Goal: Leave review/rating: Leave review/rating

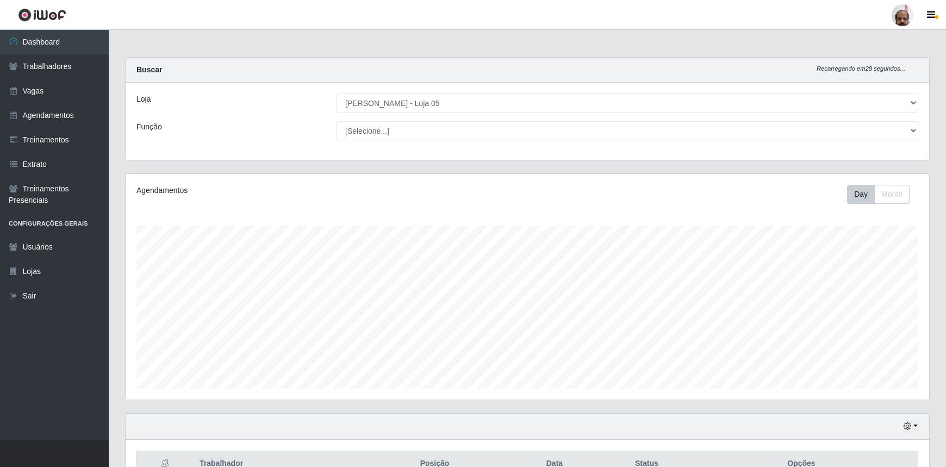
select select "252"
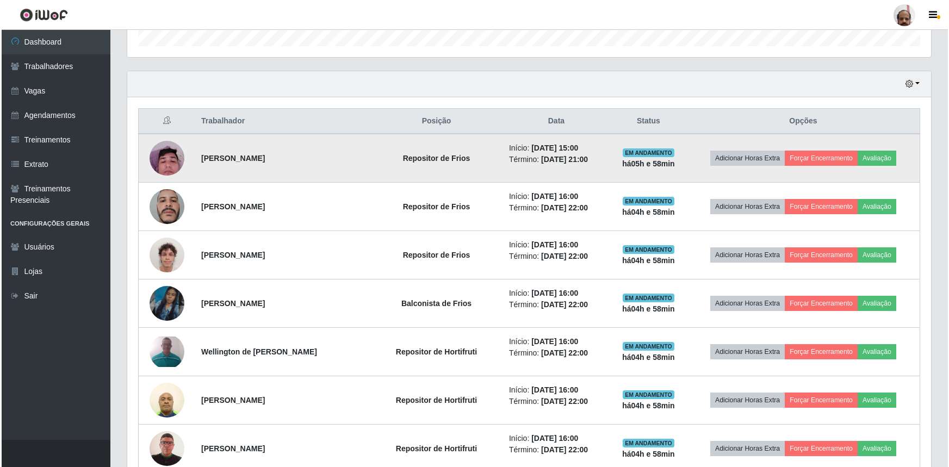
scroll to position [346, 0]
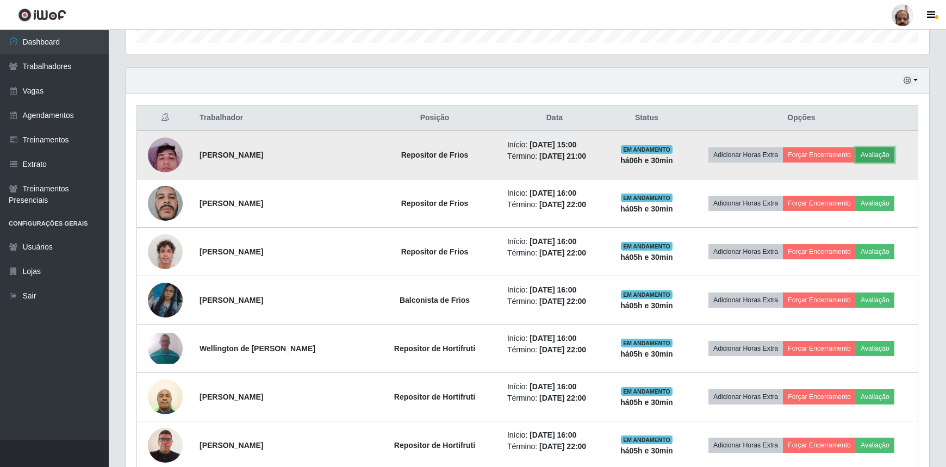
click at [878, 151] on button "Avaliação" at bounding box center [875, 154] width 39 height 15
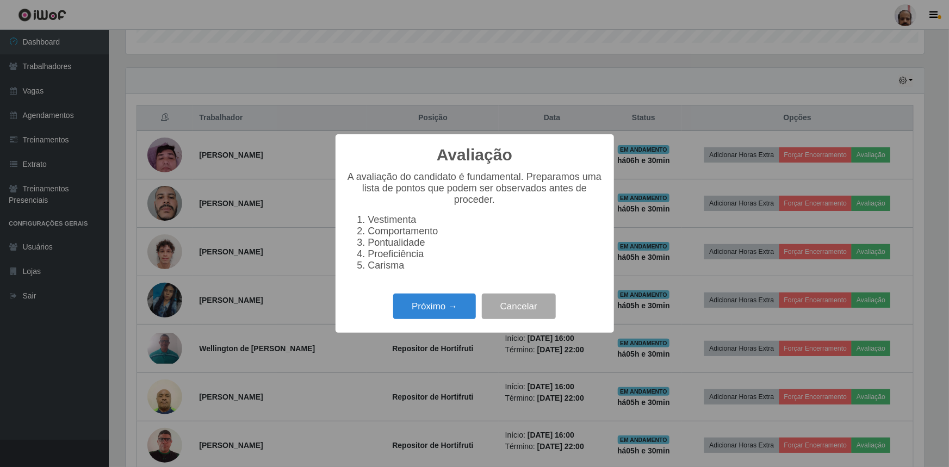
scroll to position [226, 799]
click at [449, 304] on button "Próximo →" at bounding box center [434, 307] width 83 height 26
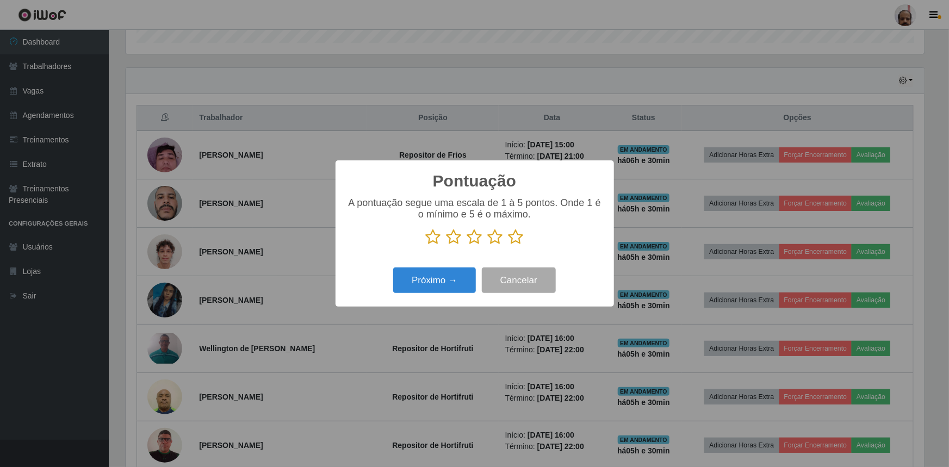
click at [517, 236] on icon at bounding box center [515, 237] width 15 height 16
click at [508, 245] on input "radio" at bounding box center [508, 245] width 0 height 0
click at [467, 282] on button "Próximo →" at bounding box center [434, 281] width 83 height 26
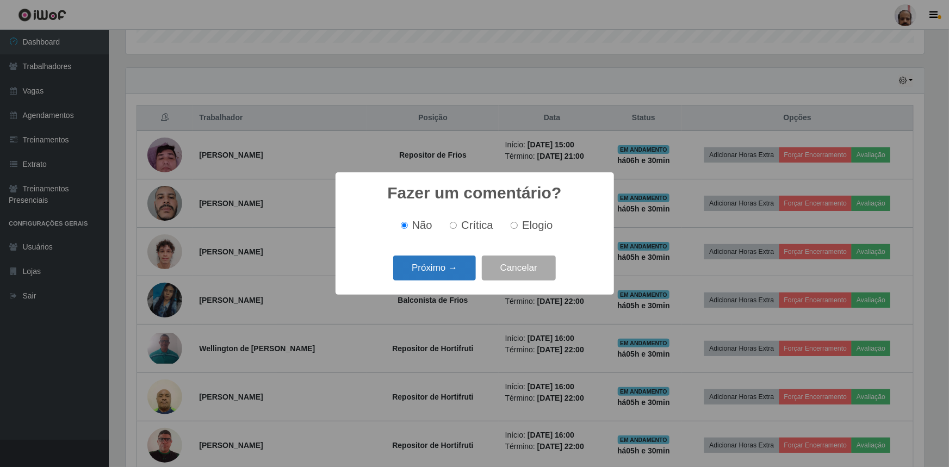
click at [439, 274] on button "Próximo →" at bounding box center [434, 269] width 83 height 26
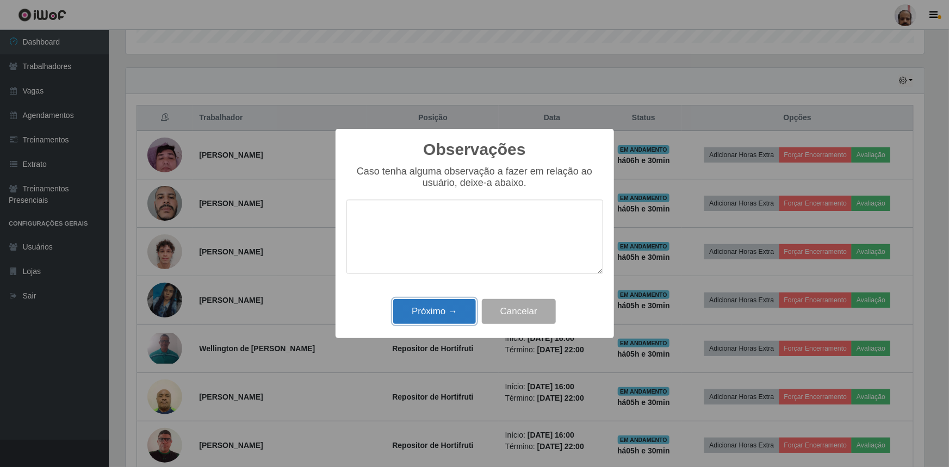
click at [460, 311] on button "Próximo →" at bounding box center [434, 312] width 83 height 26
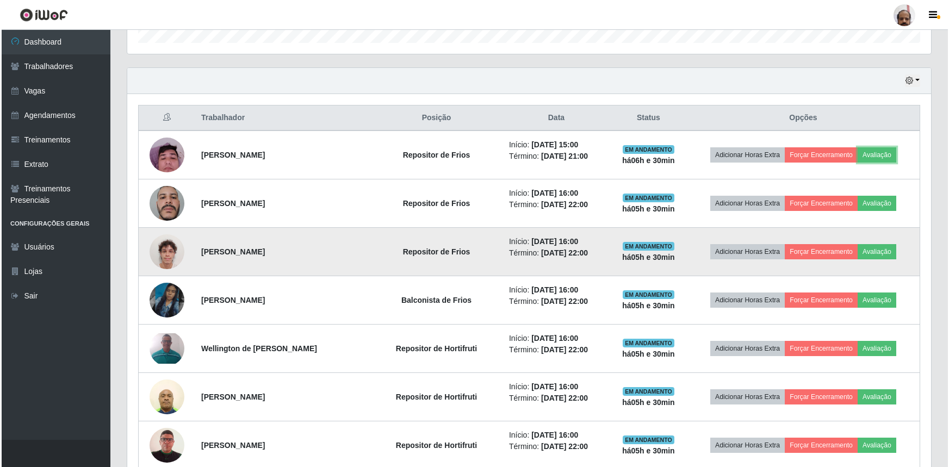
scroll to position [226, 804]
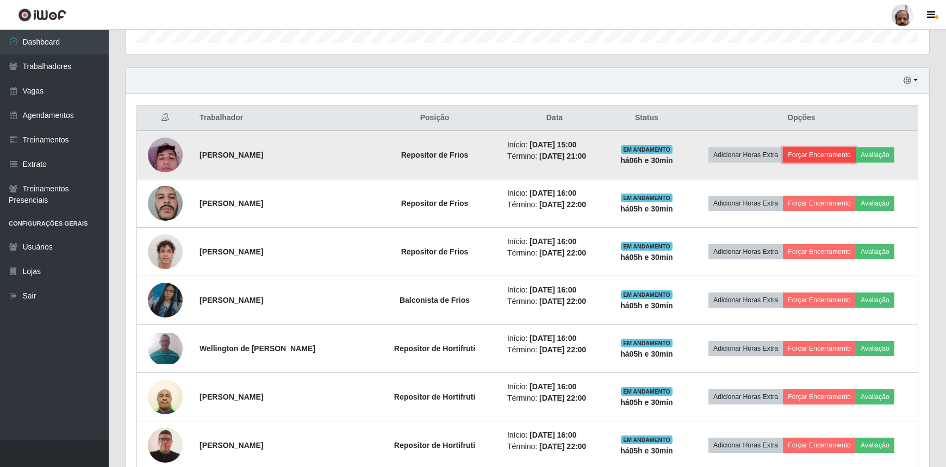
click at [827, 156] on button "Forçar Encerramento" at bounding box center [819, 154] width 73 height 15
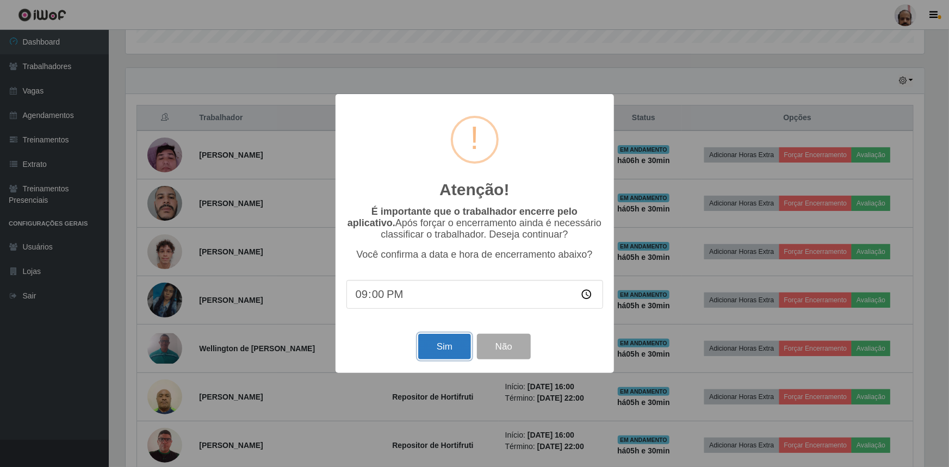
click at [431, 345] on button "Sim" at bounding box center [444, 347] width 53 height 26
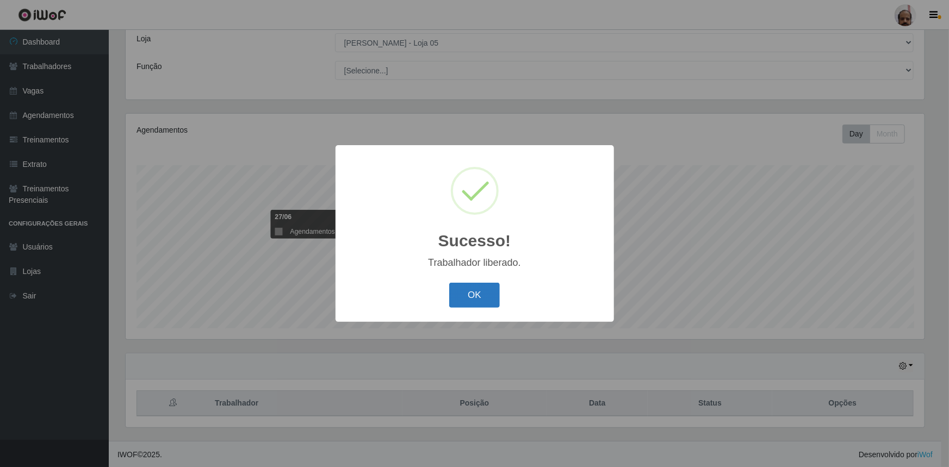
click at [475, 299] on button "OK" at bounding box center [474, 296] width 51 height 26
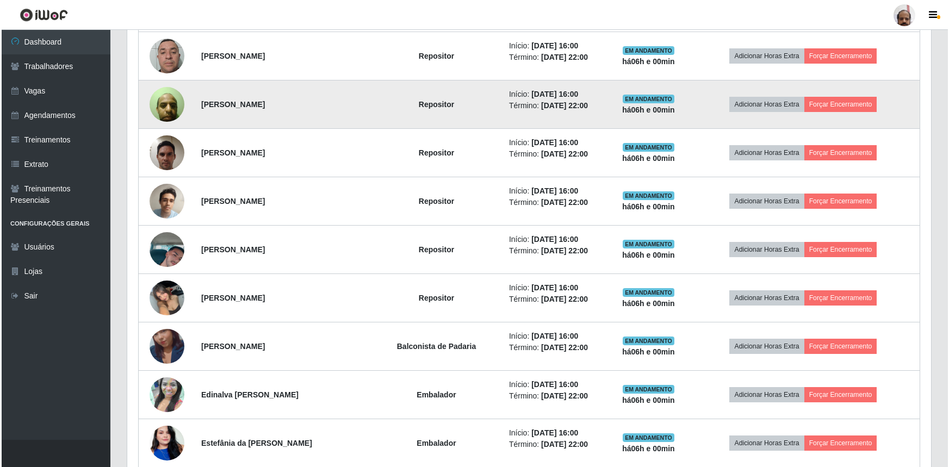
scroll to position [692, 0]
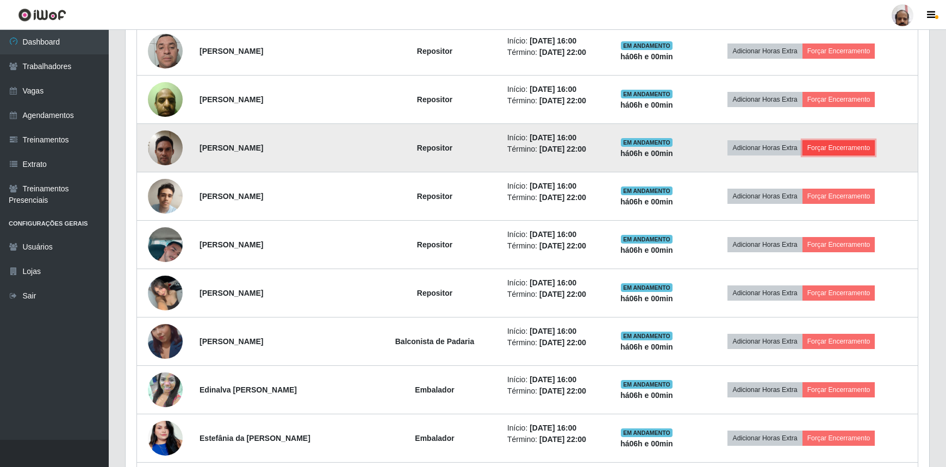
click at [854, 147] on button "Forçar Encerramento" at bounding box center [839, 147] width 73 height 15
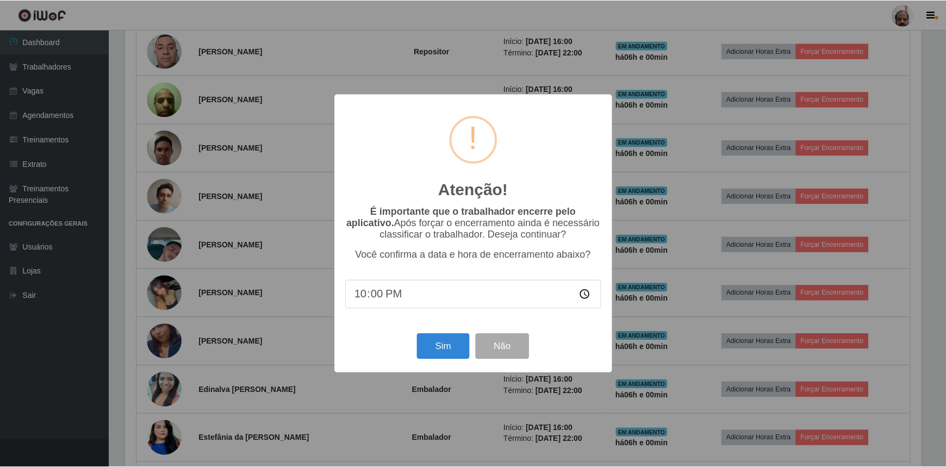
scroll to position [226, 799]
click at [433, 350] on button "Sim" at bounding box center [444, 347] width 53 height 26
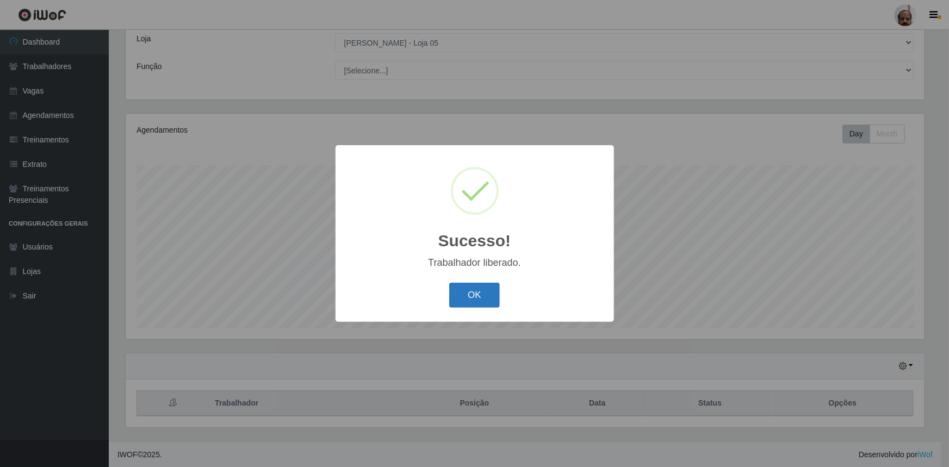
click at [483, 294] on button "OK" at bounding box center [474, 296] width 51 height 26
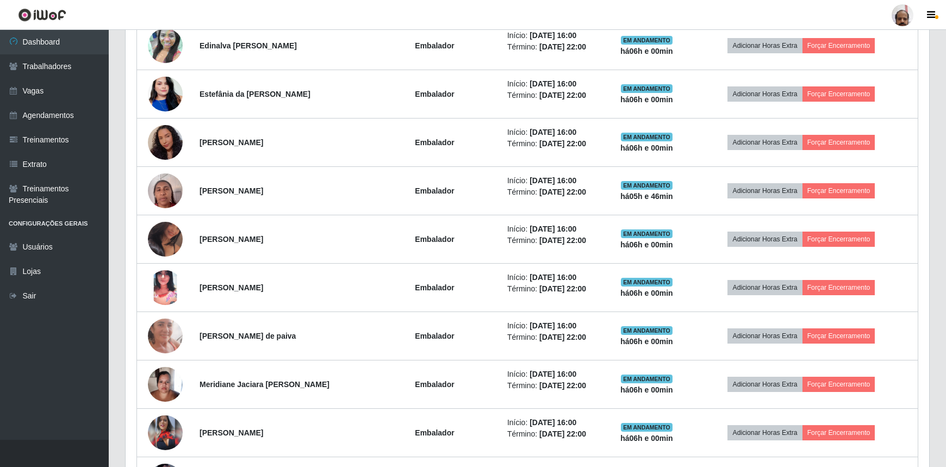
scroll to position [951, 0]
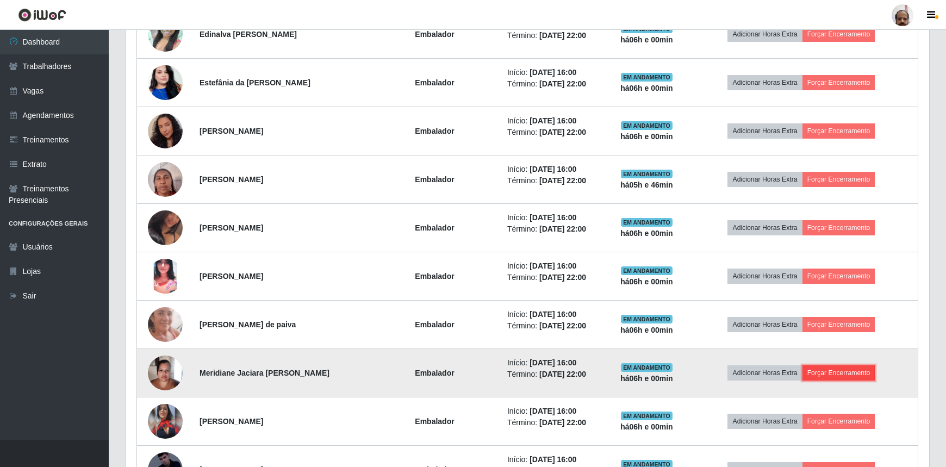
click at [834, 375] on button "Forçar Encerramento" at bounding box center [839, 372] width 73 height 15
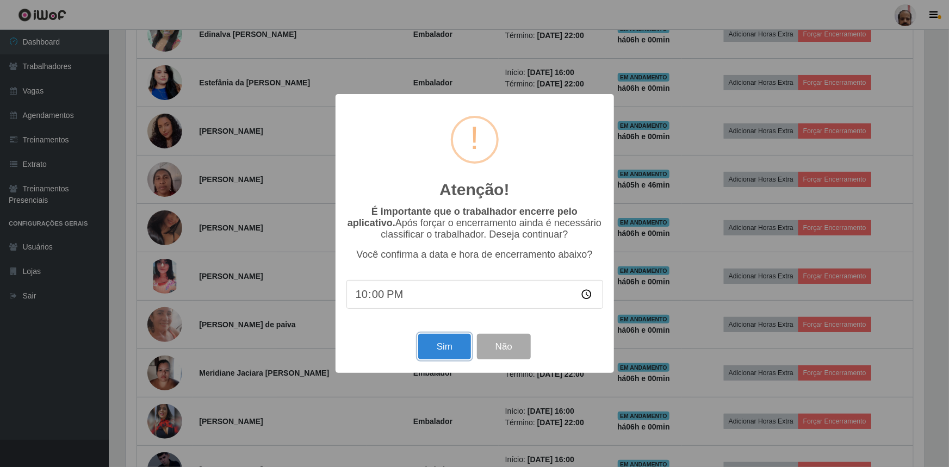
click at [456, 348] on button "Sim" at bounding box center [444, 347] width 53 height 26
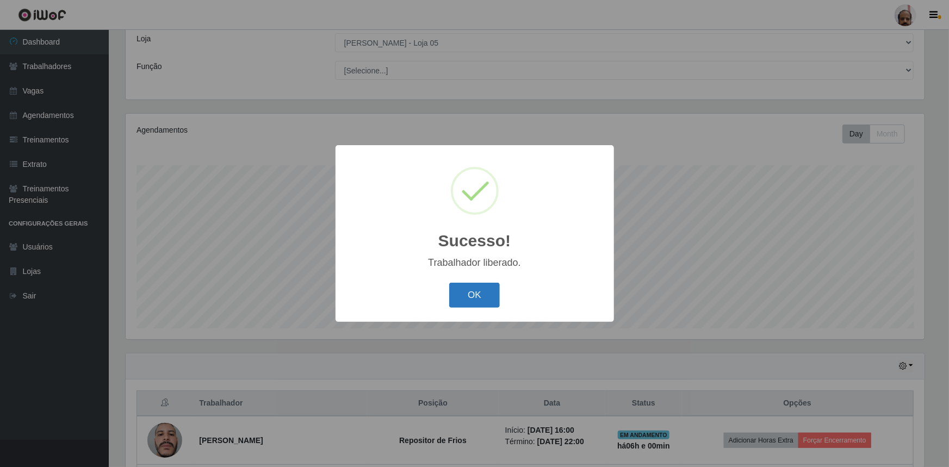
click at [482, 290] on button "OK" at bounding box center [474, 296] width 51 height 26
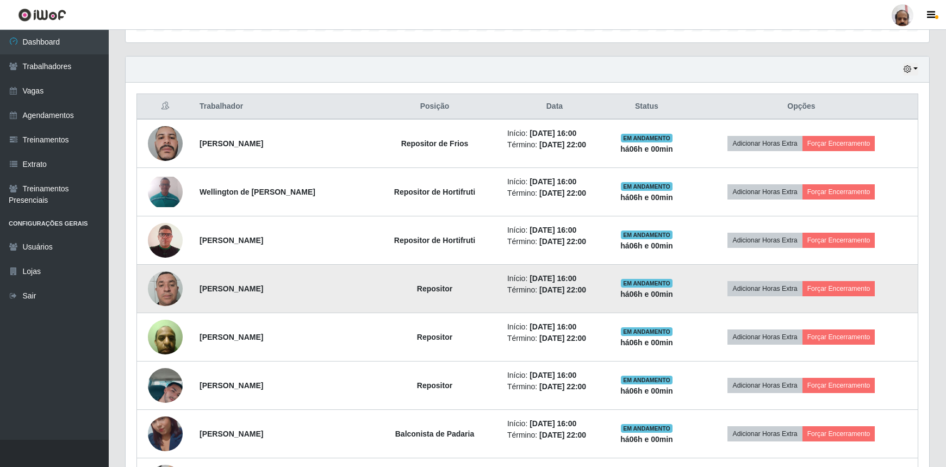
scroll to position [407, 0]
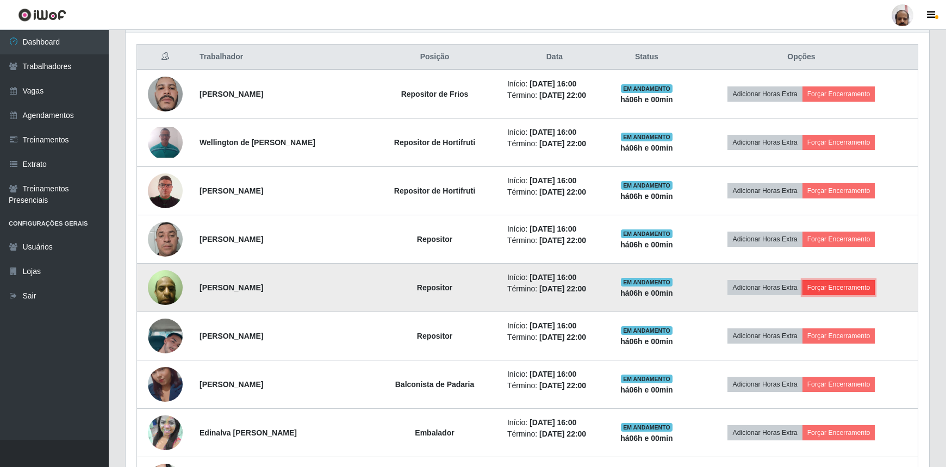
click at [833, 287] on button "Forçar Encerramento" at bounding box center [839, 287] width 73 height 15
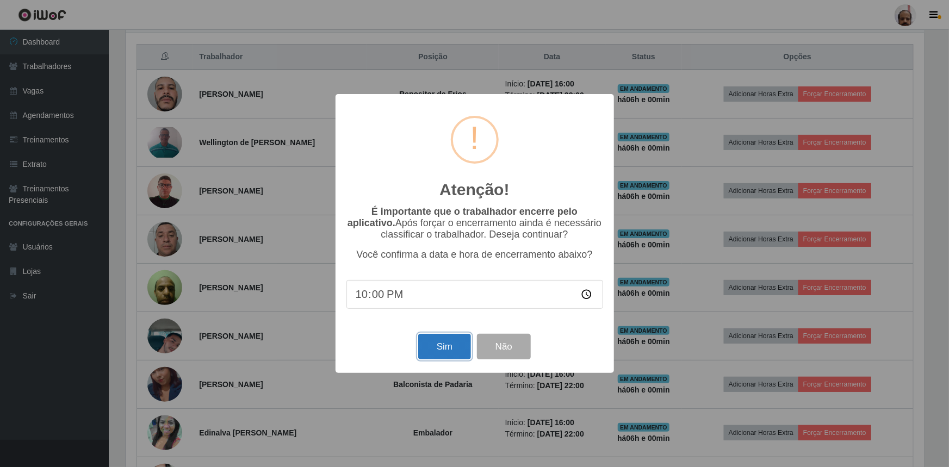
click at [436, 345] on button "Sim" at bounding box center [444, 347] width 53 height 26
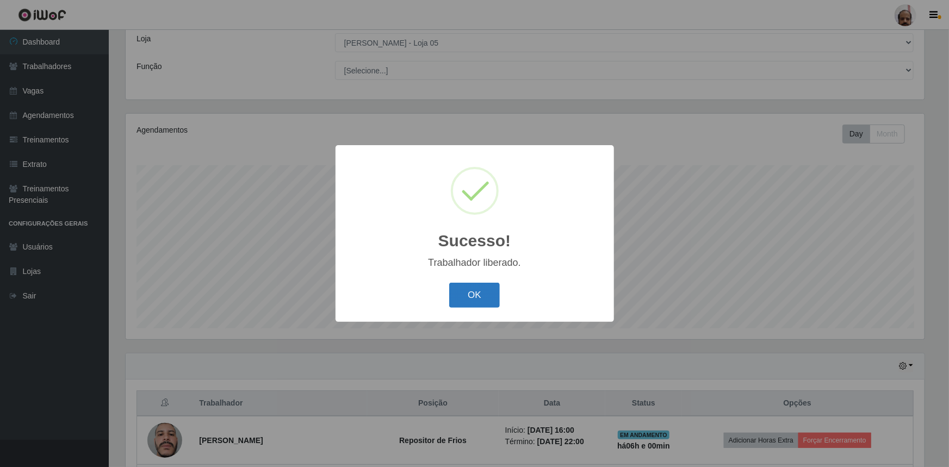
click at [486, 297] on button "OK" at bounding box center [474, 296] width 51 height 26
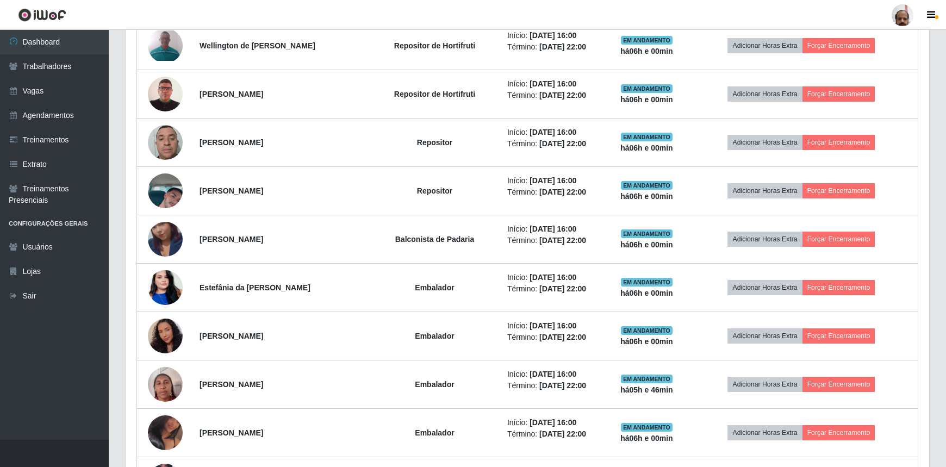
scroll to position [0, 0]
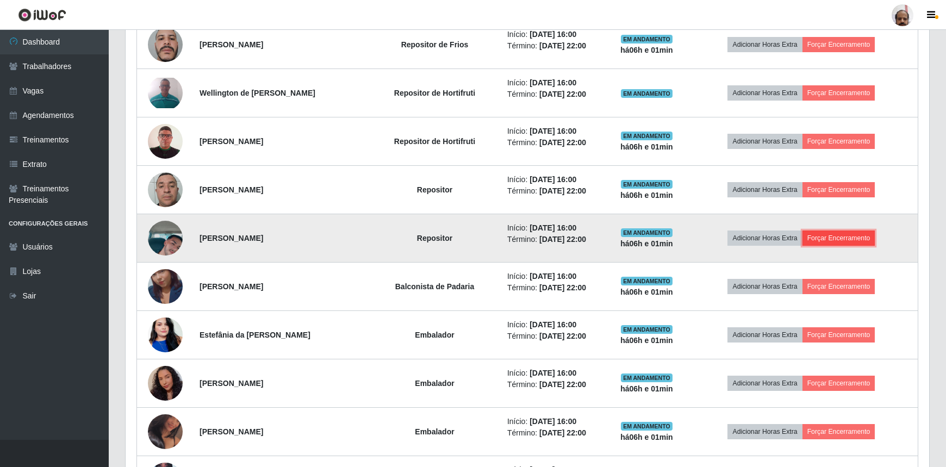
click at [858, 233] on button "Forçar Encerramento" at bounding box center [839, 238] width 73 height 15
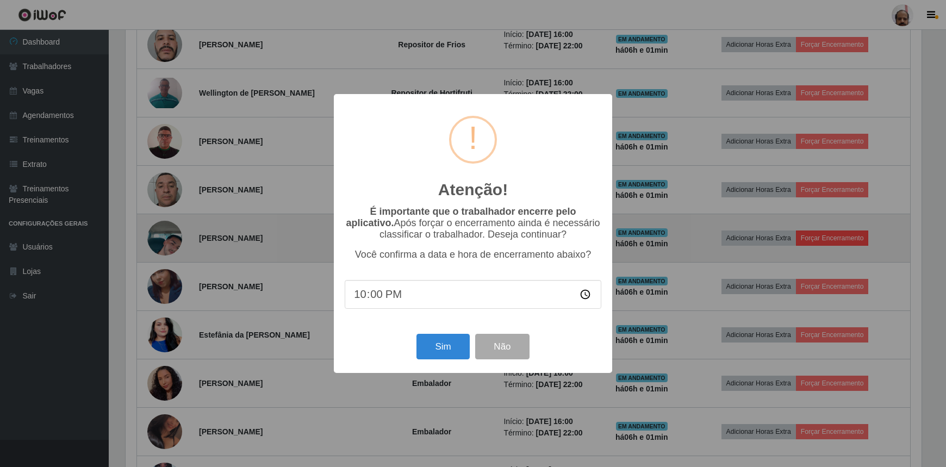
scroll to position [226, 799]
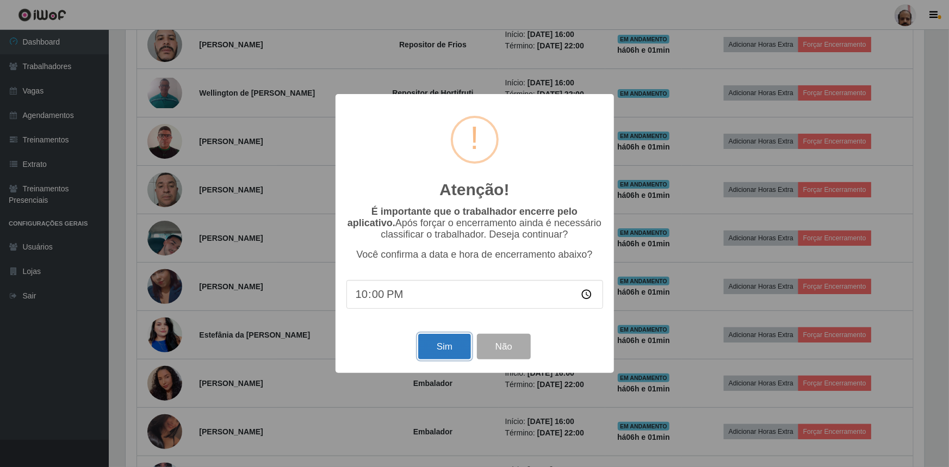
click at [449, 351] on button "Sim" at bounding box center [444, 347] width 53 height 26
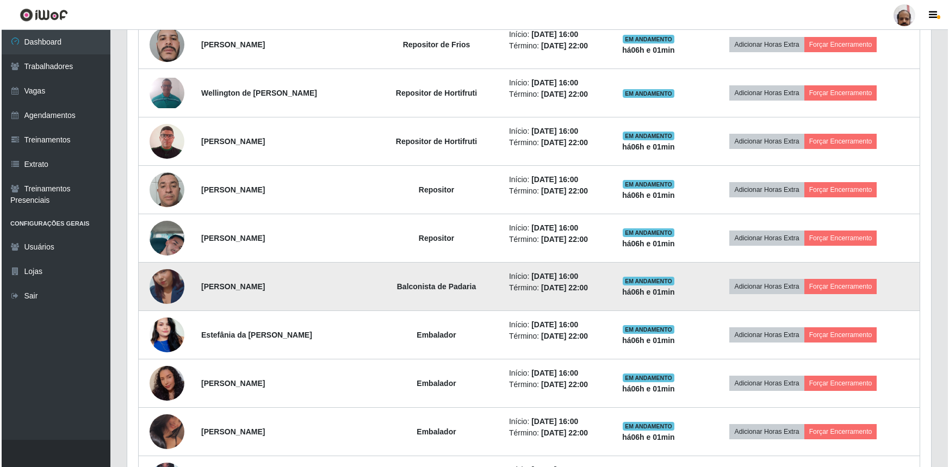
scroll to position [60, 0]
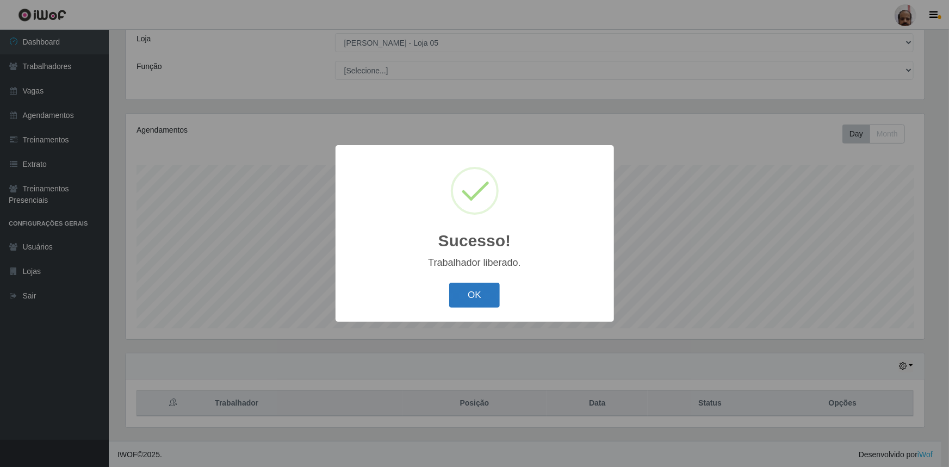
click at [474, 295] on button "OK" at bounding box center [474, 296] width 51 height 26
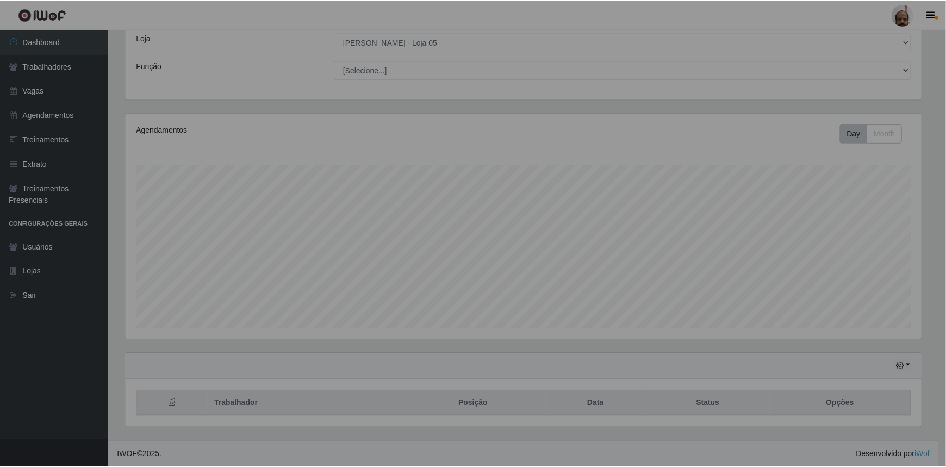
scroll to position [543622, 543044]
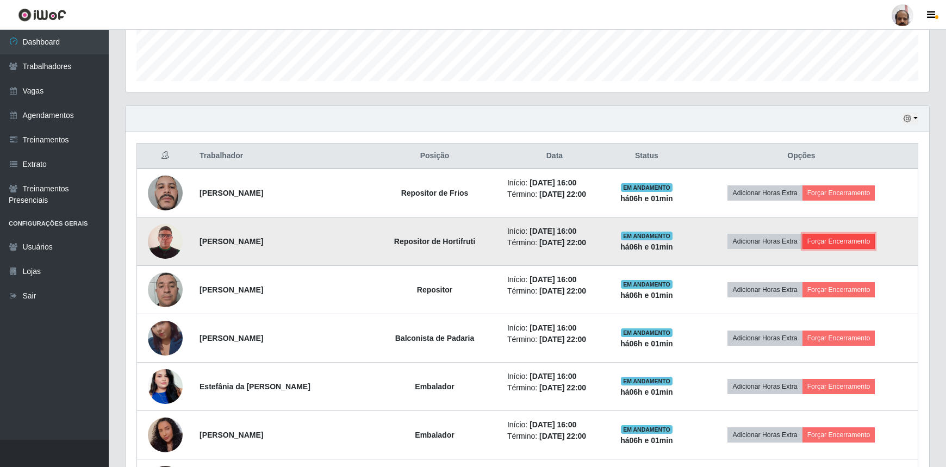
click at [832, 238] on button "Forçar Encerramento" at bounding box center [839, 241] width 73 height 15
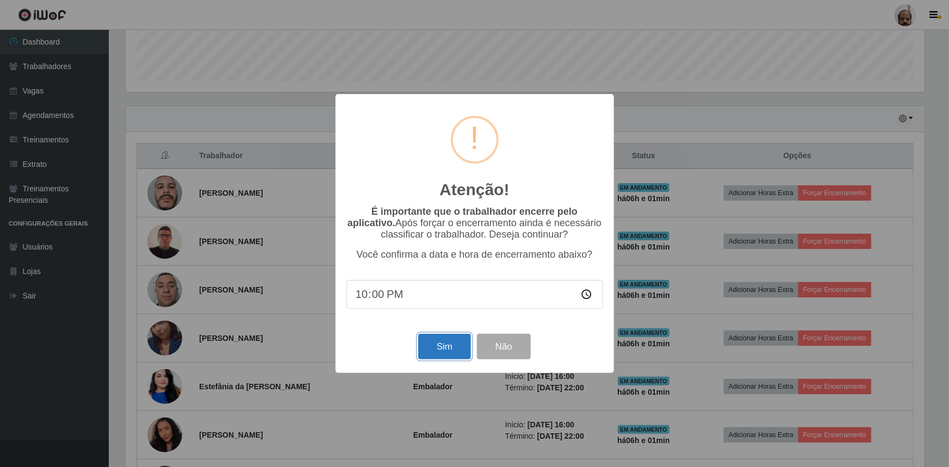
click at [451, 340] on button "Sim" at bounding box center [444, 347] width 53 height 26
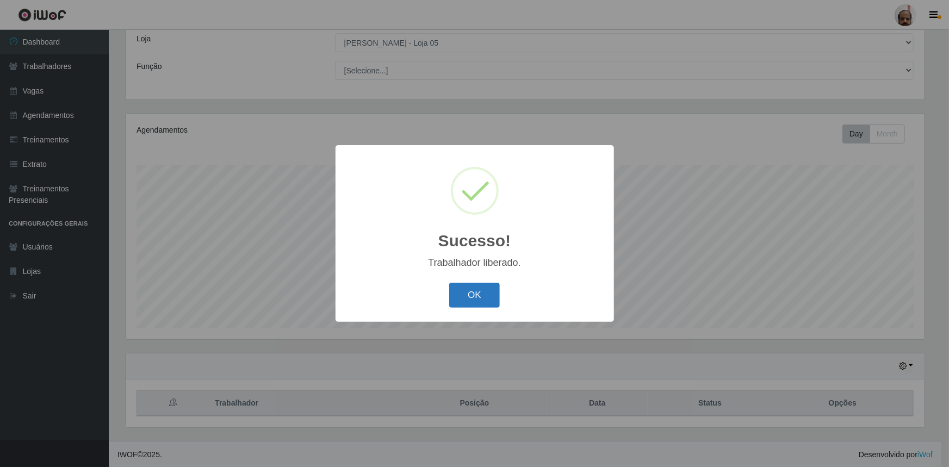
click at [466, 291] on button "OK" at bounding box center [474, 296] width 51 height 26
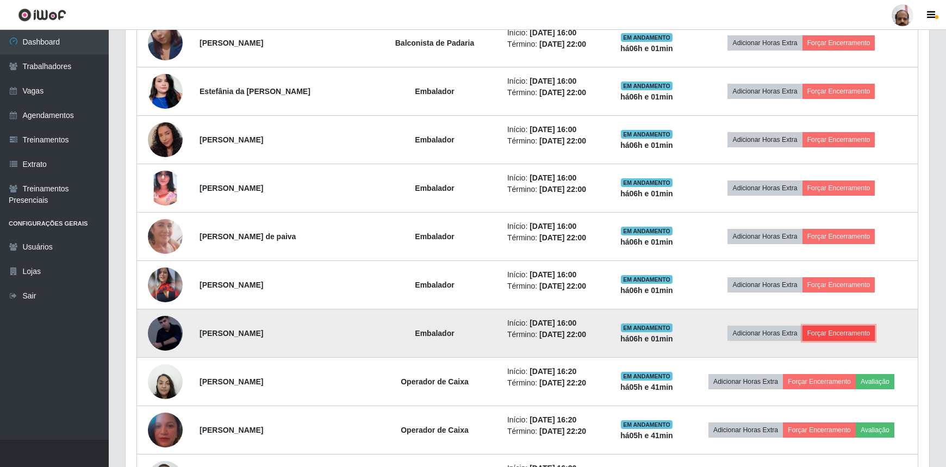
click at [832, 333] on button "Forçar Encerramento" at bounding box center [839, 333] width 73 height 15
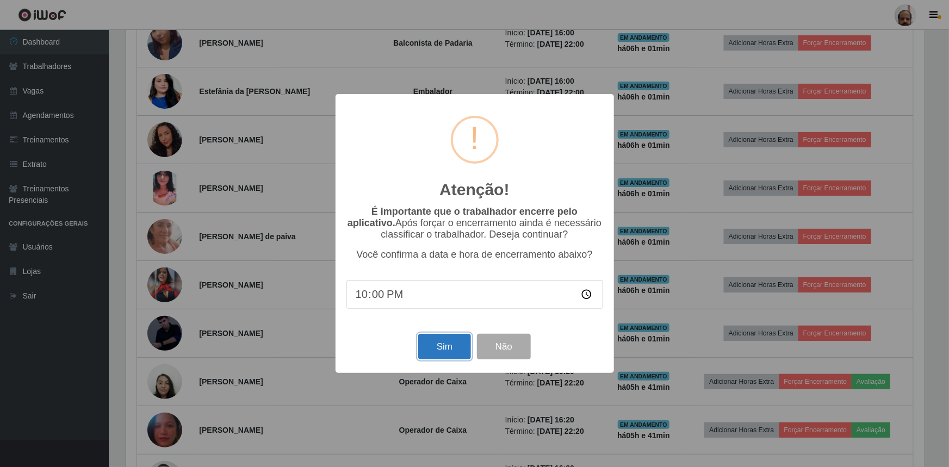
click at [451, 357] on button "Sim" at bounding box center [444, 347] width 53 height 26
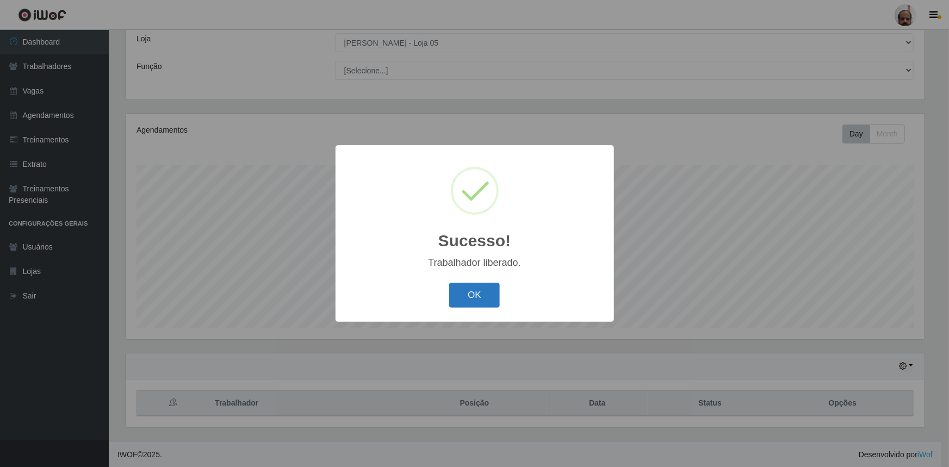
click at [480, 290] on button "OK" at bounding box center [474, 296] width 51 height 26
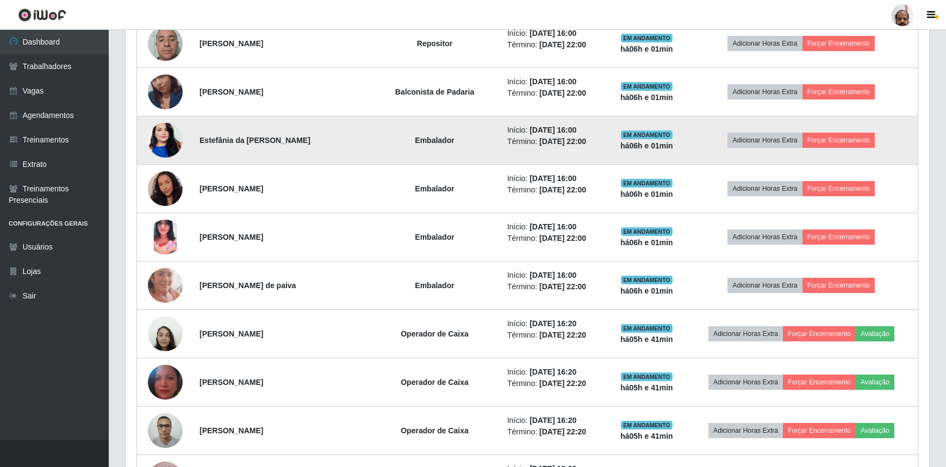
click at [161, 139] on img at bounding box center [165, 140] width 35 height 62
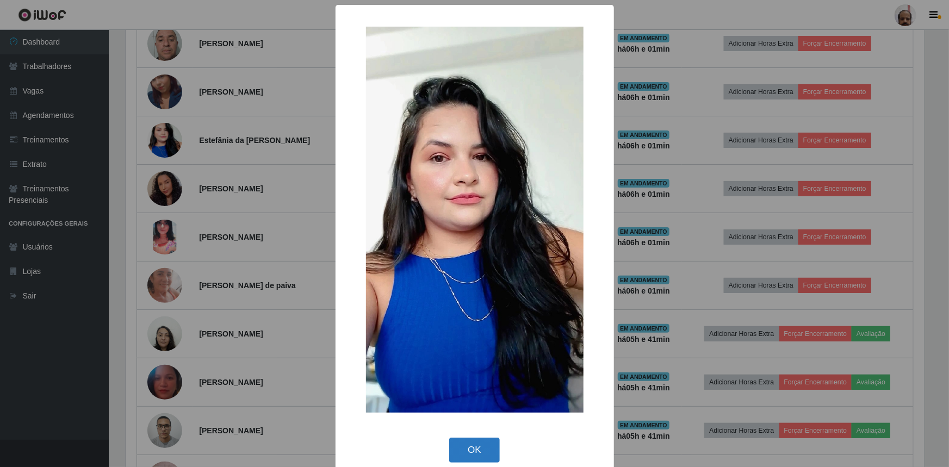
click at [464, 446] on button "OK" at bounding box center [474, 451] width 51 height 26
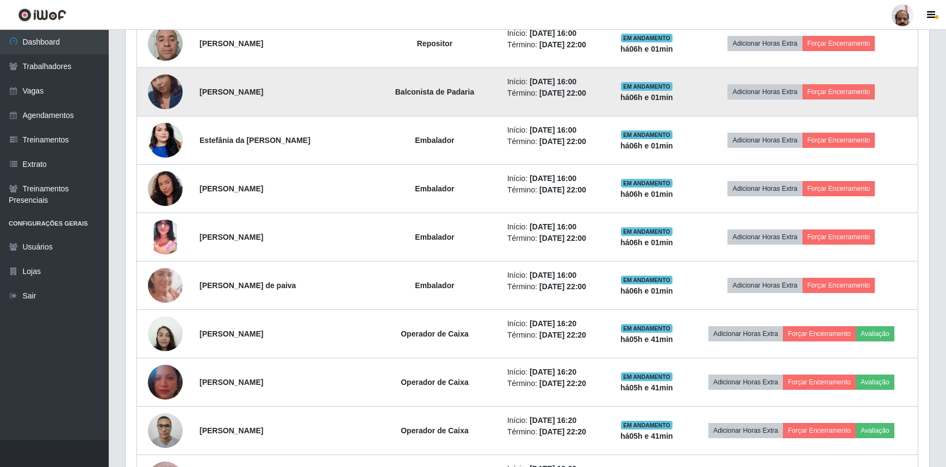
click at [163, 83] on img at bounding box center [165, 92] width 35 height 62
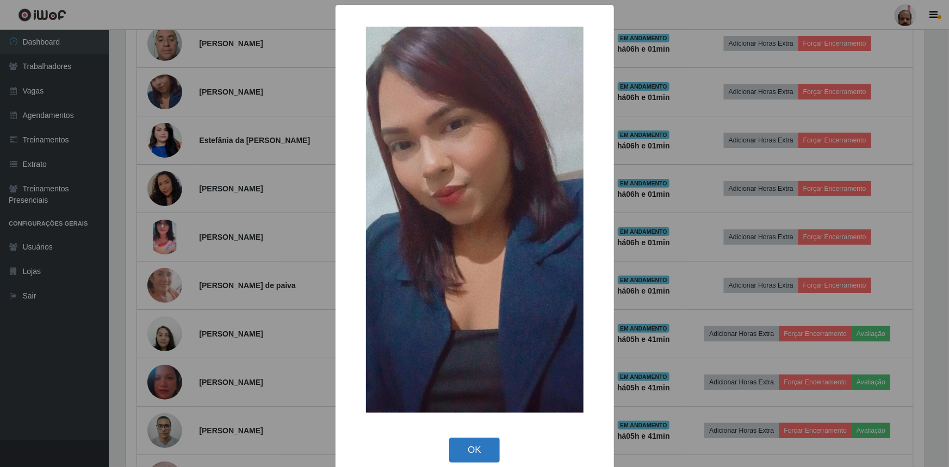
click at [478, 447] on button "OK" at bounding box center [474, 451] width 51 height 26
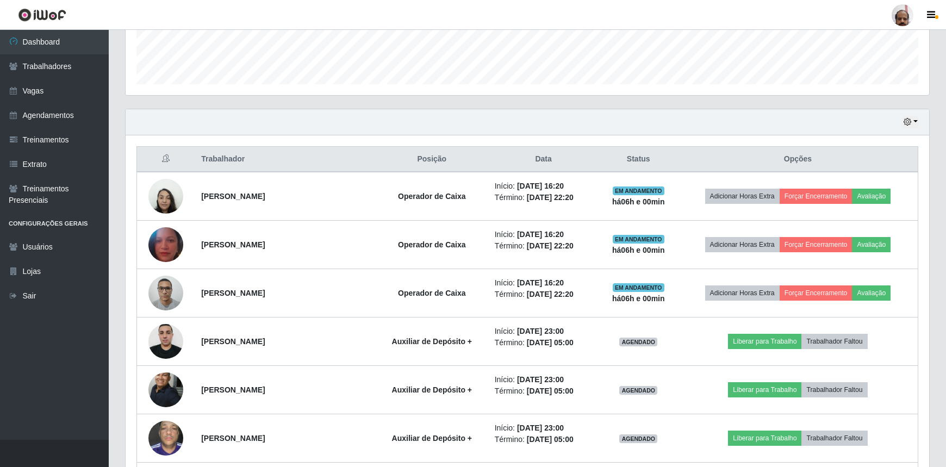
scroll to position [395, 0]
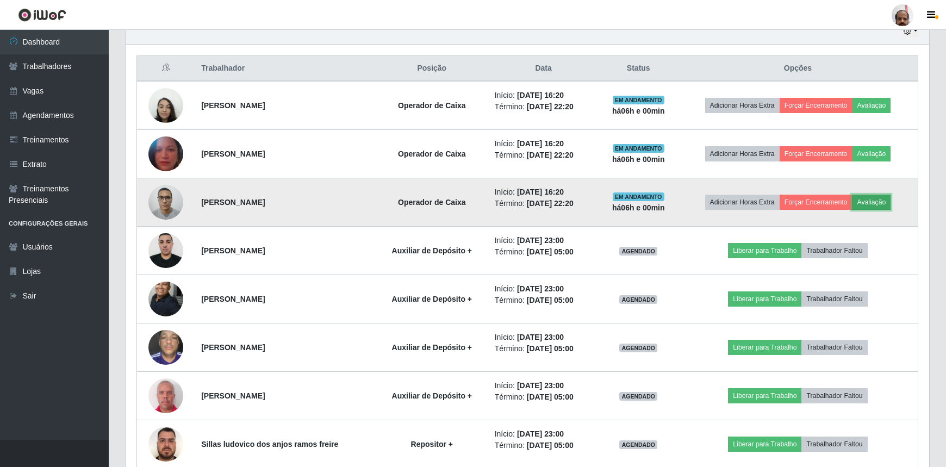
click at [870, 200] on button "Avaliação" at bounding box center [871, 202] width 39 height 15
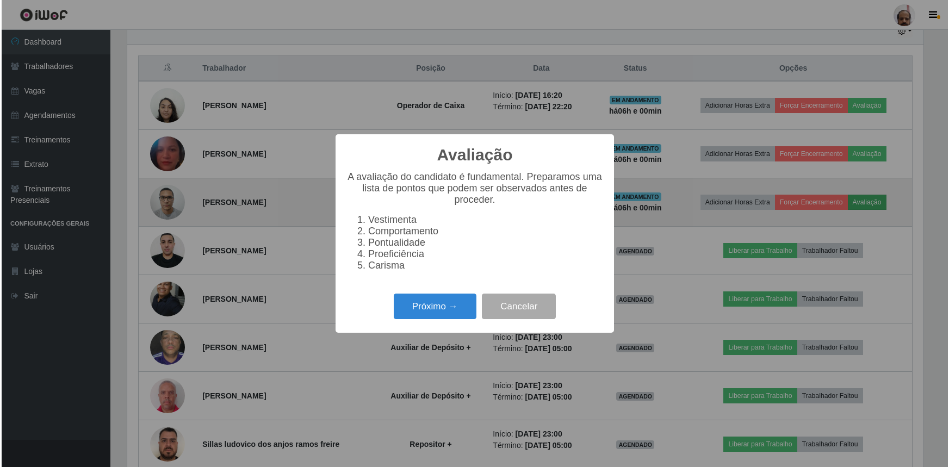
scroll to position [226, 799]
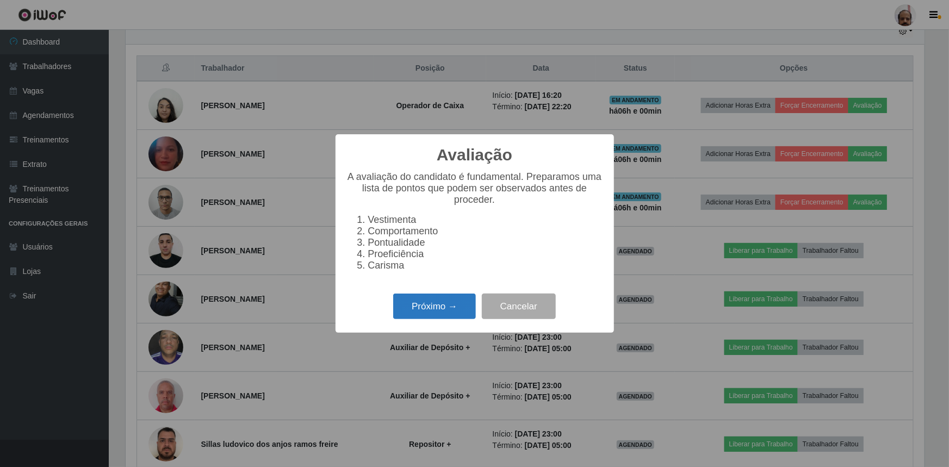
click at [455, 306] on button "Próximo →" at bounding box center [434, 307] width 83 height 26
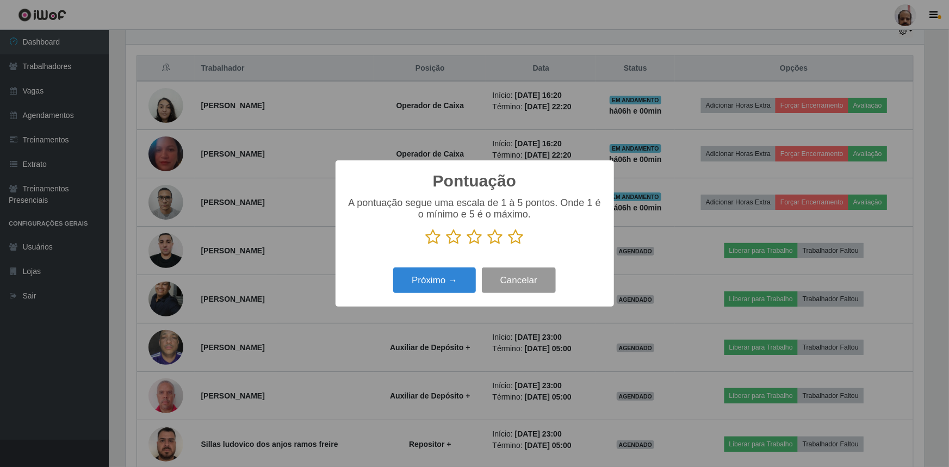
scroll to position [543622, 543049]
click at [512, 239] on icon at bounding box center [515, 237] width 15 height 16
click at [508, 245] on input "radio" at bounding box center [508, 245] width 0 height 0
click at [453, 280] on button "Próximo →" at bounding box center [434, 281] width 83 height 26
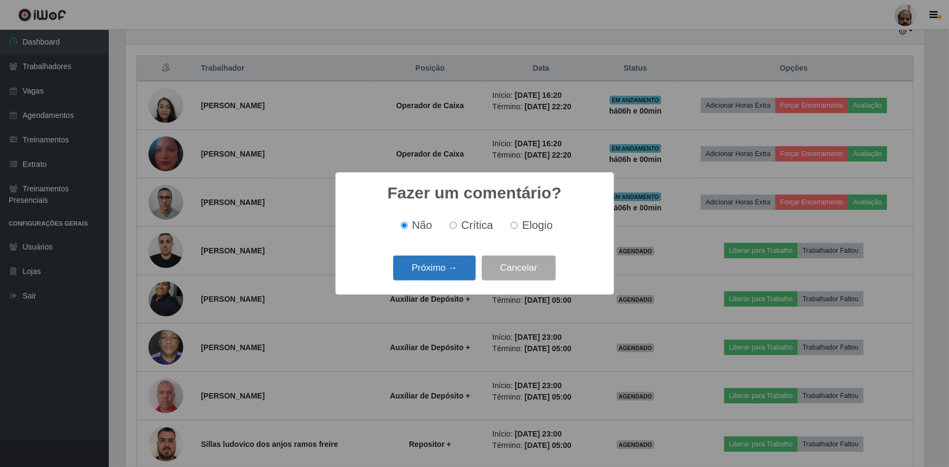
click at [451, 269] on button "Próximo →" at bounding box center [434, 269] width 83 height 26
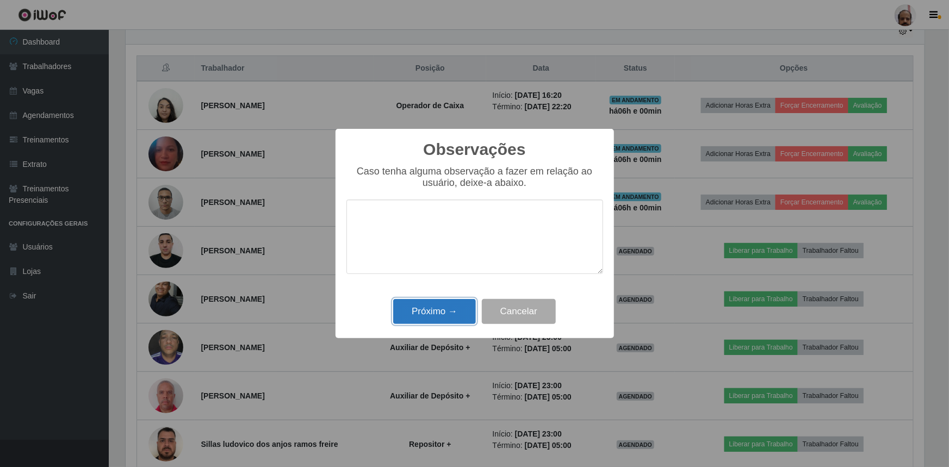
click at [448, 313] on button "Próximo →" at bounding box center [434, 312] width 83 height 26
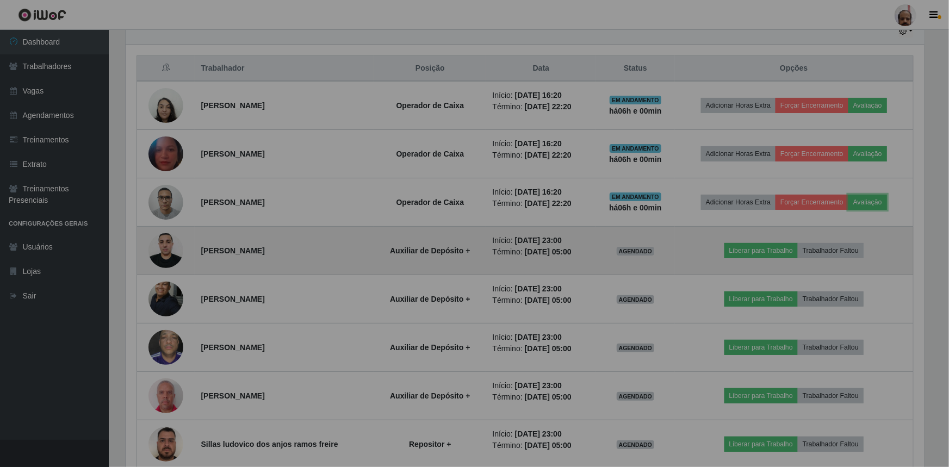
scroll to position [226, 804]
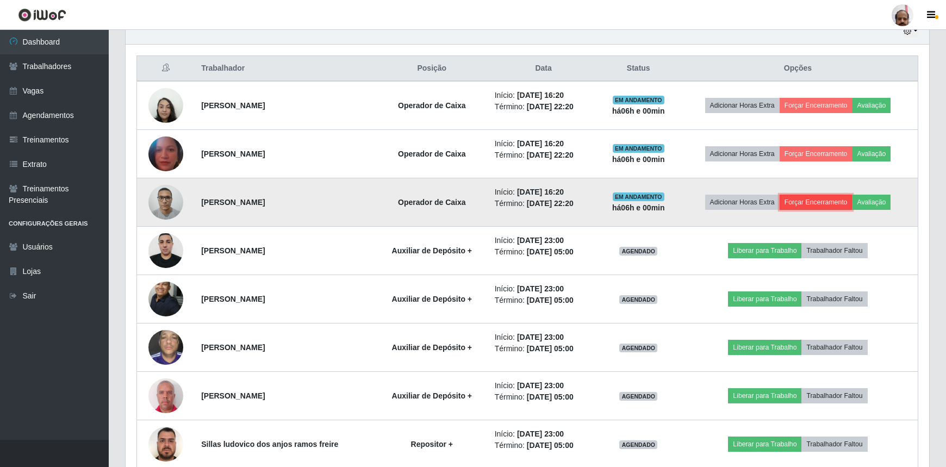
click at [815, 202] on button "Forçar Encerramento" at bounding box center [816, 202] width 73 height 15
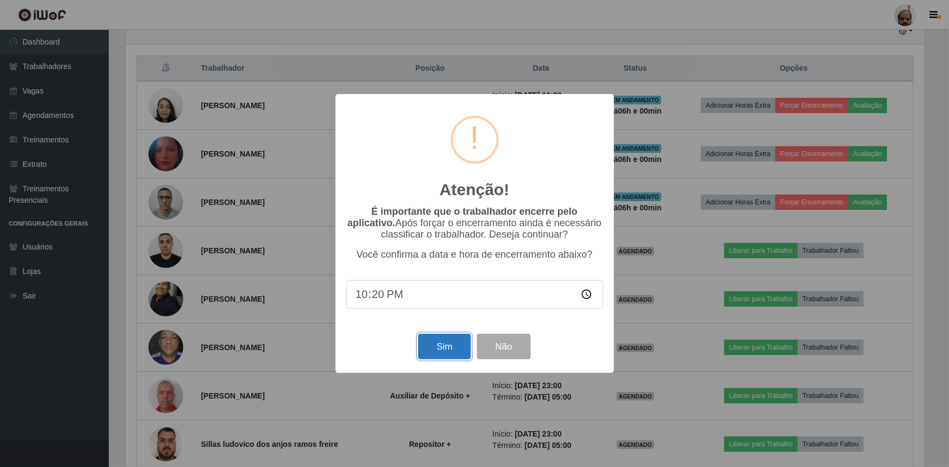
click at [436, 346] on button "Sim" at bounding box center [444, 347] width 53 height 26
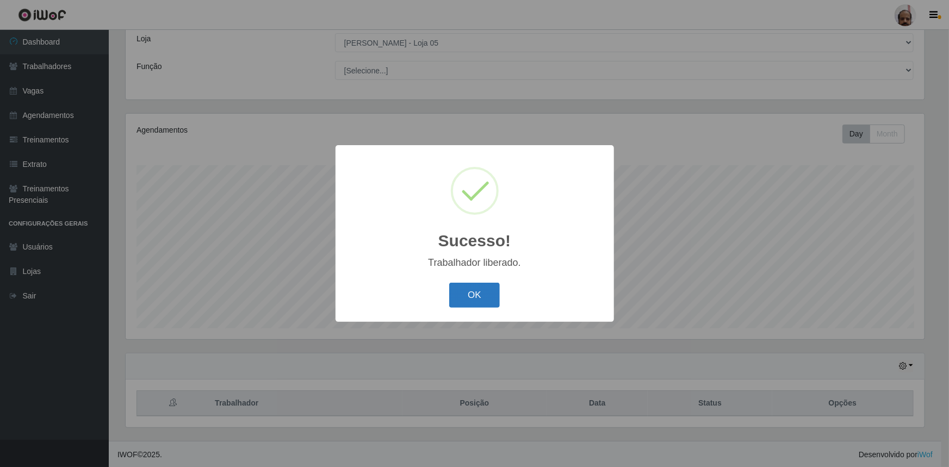
click at [482, 293] on button "OK" at bounding box center [474, 296] width 51 height 26
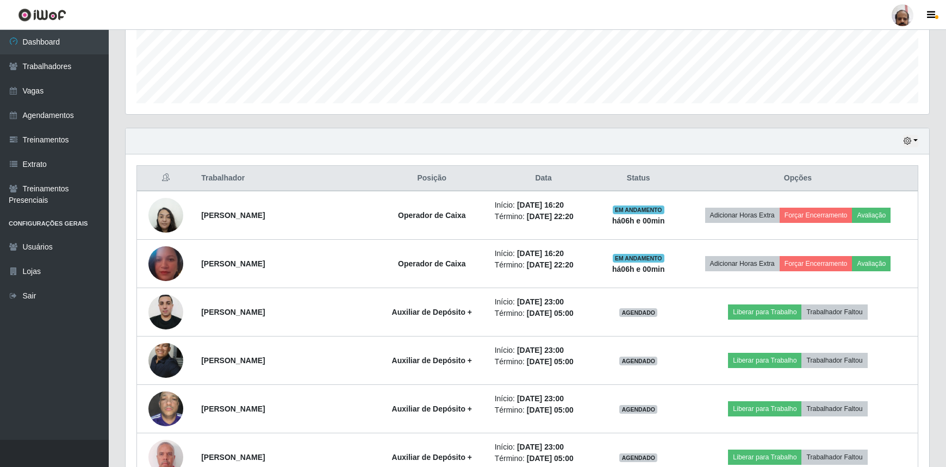
scroll to position [308, 0]
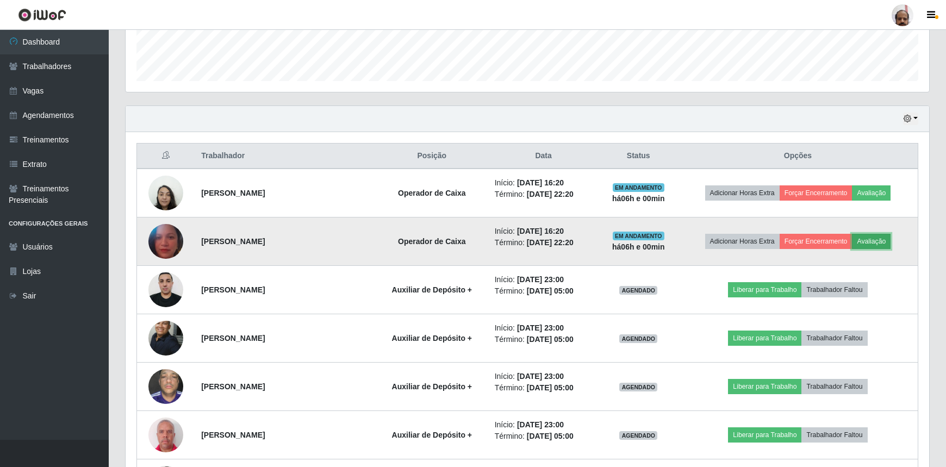
click at [878, 236] on button "Avaliação" at bounding box center [871, 241] width 39 height 15
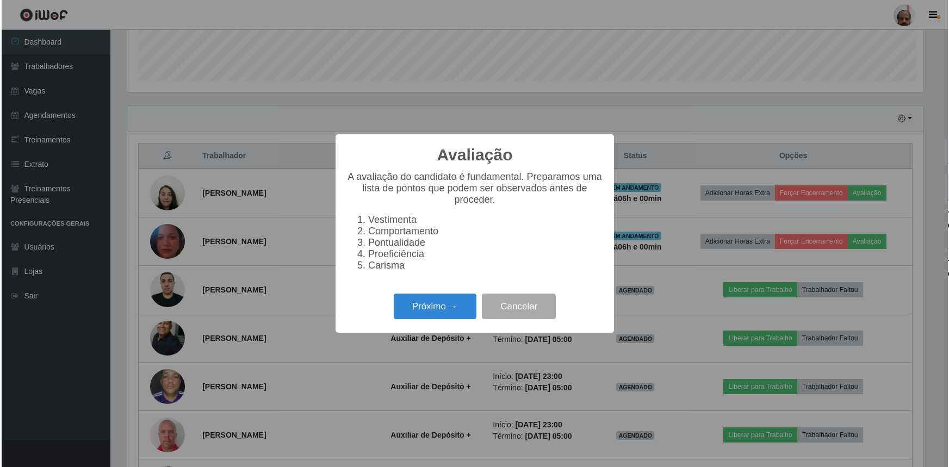
scroll to position [226, 799]
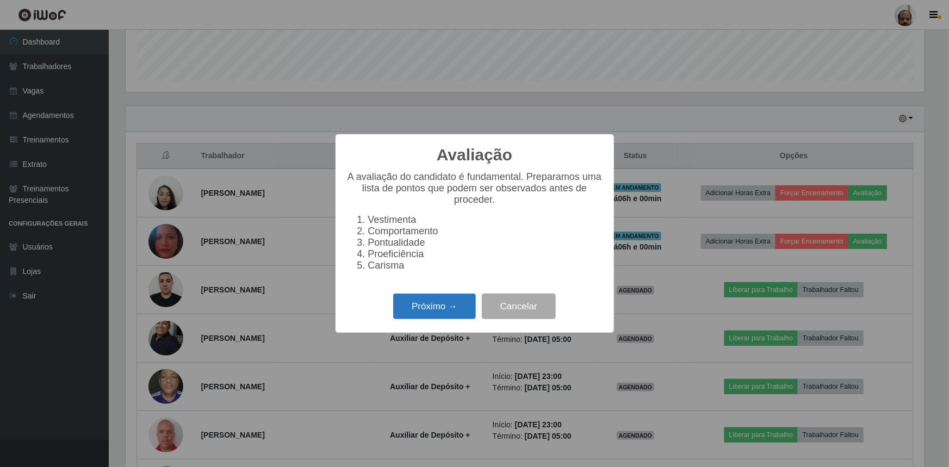
click at [452, 307] on button "Próximo →" at bounding box center [434, 307] width 83 height 26
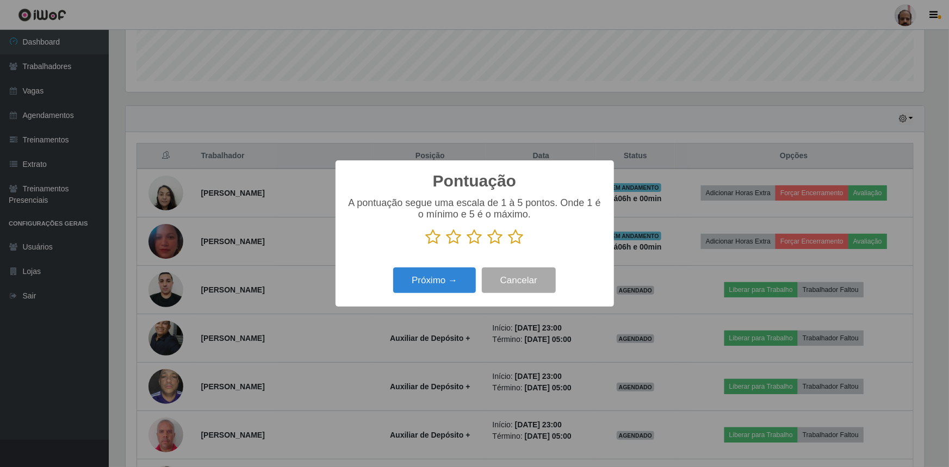
click at [516, 238] on icon at bounding box center [515, 237] width 15 height 16
click at [508, 245] on input "radio" at bounding box center [508, 245] width 0 height 0
click at [448, 283] on button "Próximo →" at bounding box center [434, 281] width 83 height 26
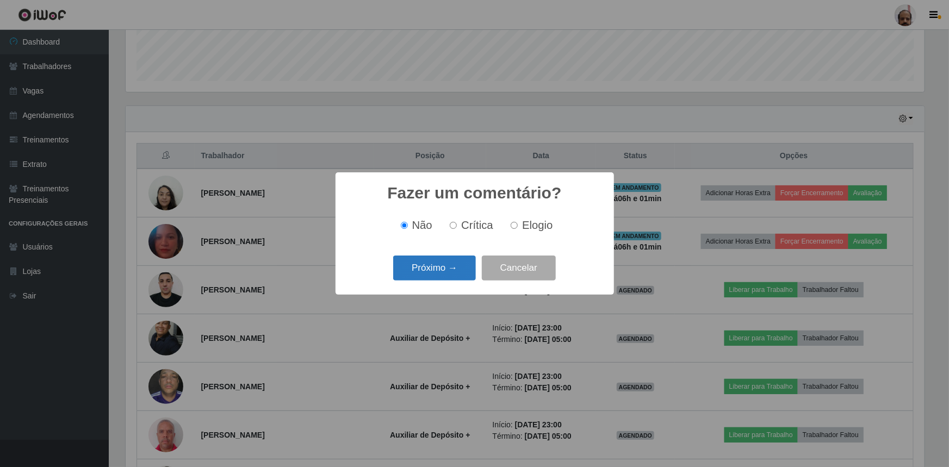
click at [443, 271] on button "Próximo →" at bounding box center [434, 269] width 83 height 26
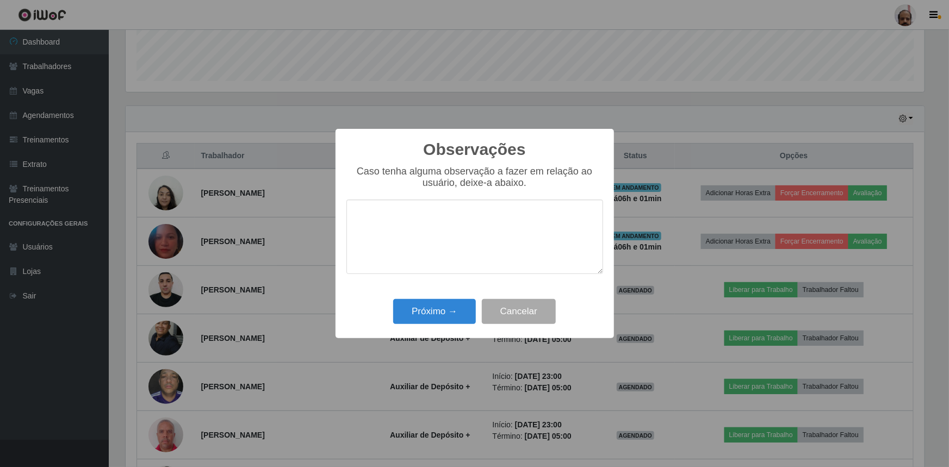
drag, startPoint x: 442, startPoint y: 299, endPoint x: 444, endPoint y: 308, distance: 9.6
click at [442, 299] on div "Próximo → Cancelar" at bounding box center [474, 311] width 257 height 31
click at [445, 309] on button "Próximo →" at bounding box center [434, 312] width 83 height 26
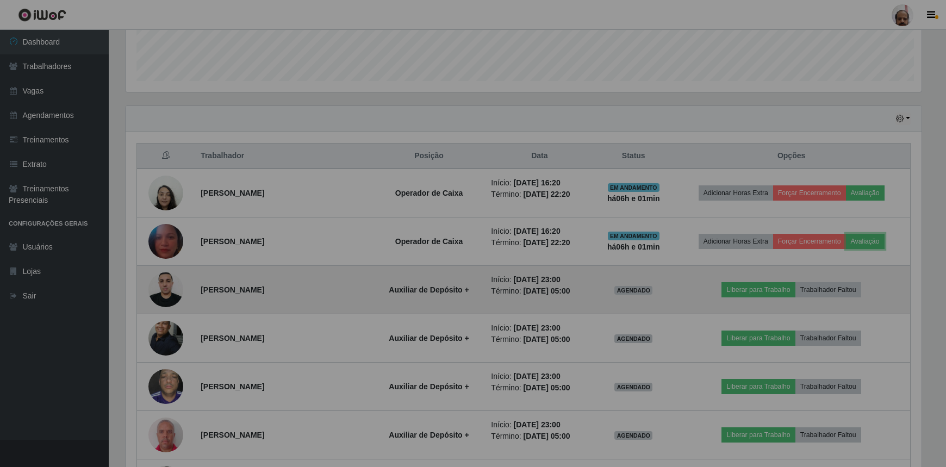
scroll to position [226, 804]
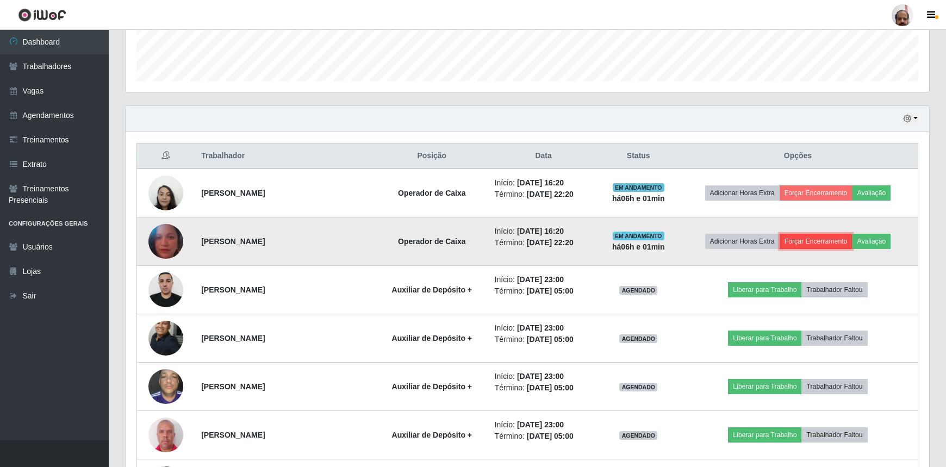
click at [816, 243] on button "Forçar Encerramento" at bounding box center [816, 241] width 73 height 15
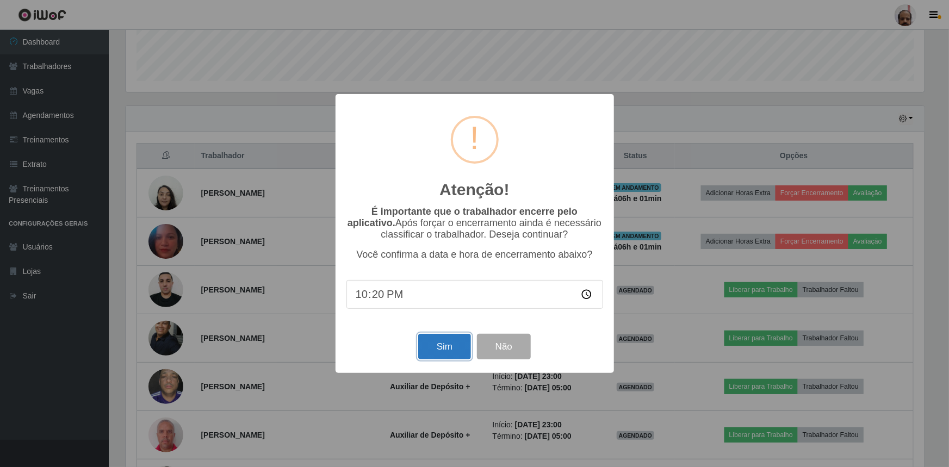
click at [442, 349] on button "Sim" at bounding box center [444, 347] width 53 height 26
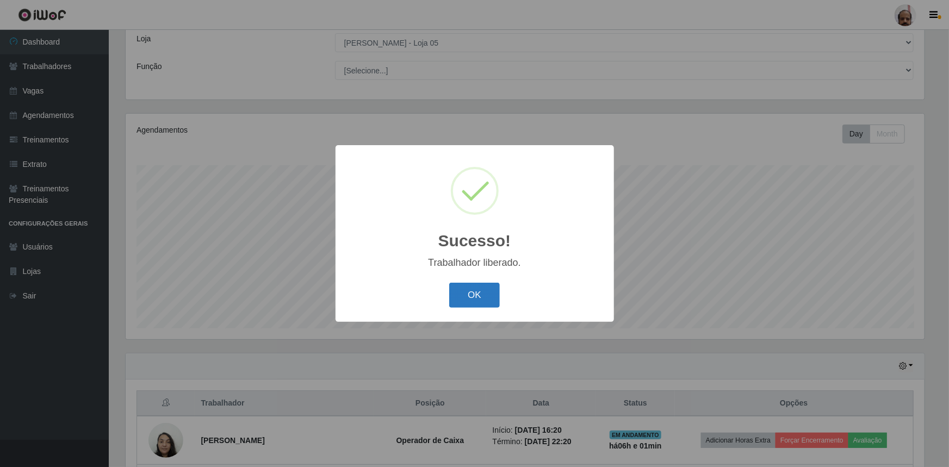
click at [472, 296] on button "OK" at bounding box center [474, 296] width 51 height 26
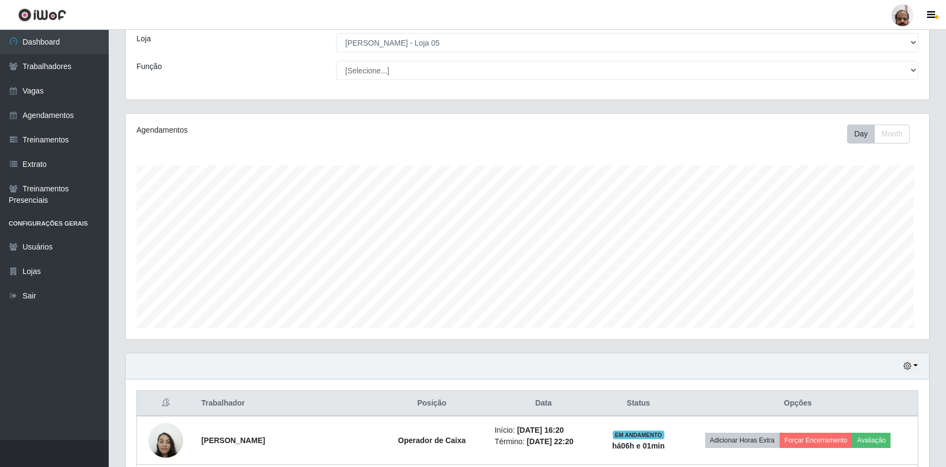
scroll to position [226, 804]
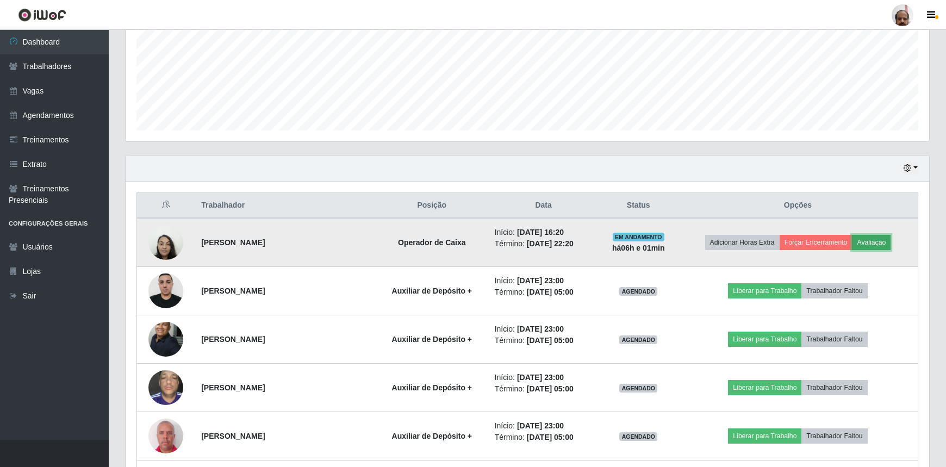
click at [881, 244] on button "Avaliação" at bounding box center [871, 242] width 39 height 15
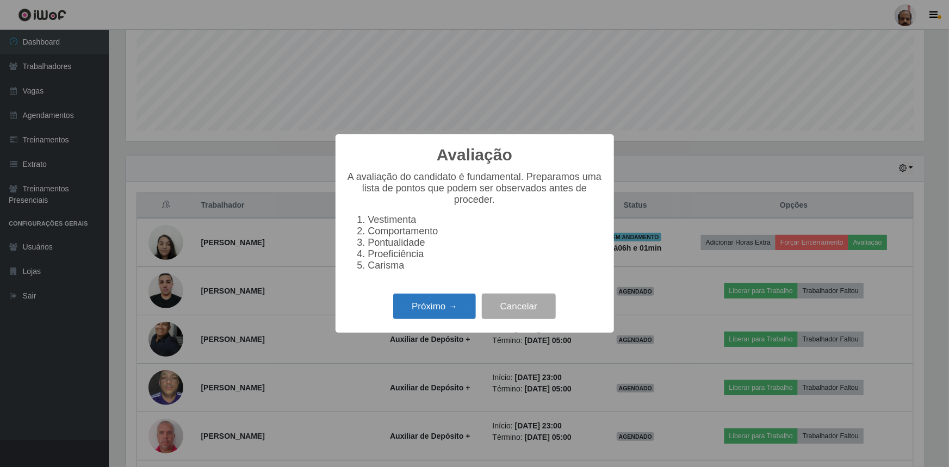
click at [442, 301] on button "Próximo →" at bounding box center [434, 307] width 83 height 26
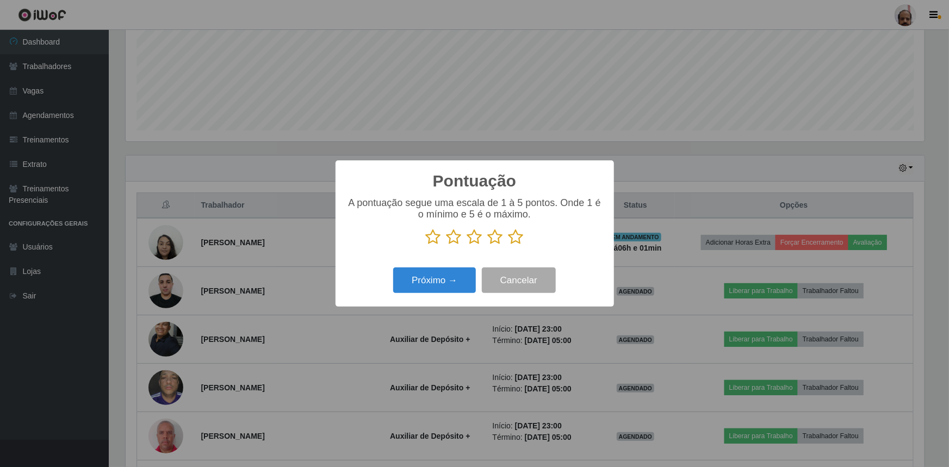
click at [517, 238] on icon at bounding box center [515, 237] width 15 height 16
click at [508, 245] on input "radio" at bounding box center [508, 245] width 0 height 0
click at [438, 270] on button "Próximo →" at bounding box center [434, 281] width 83 height 26
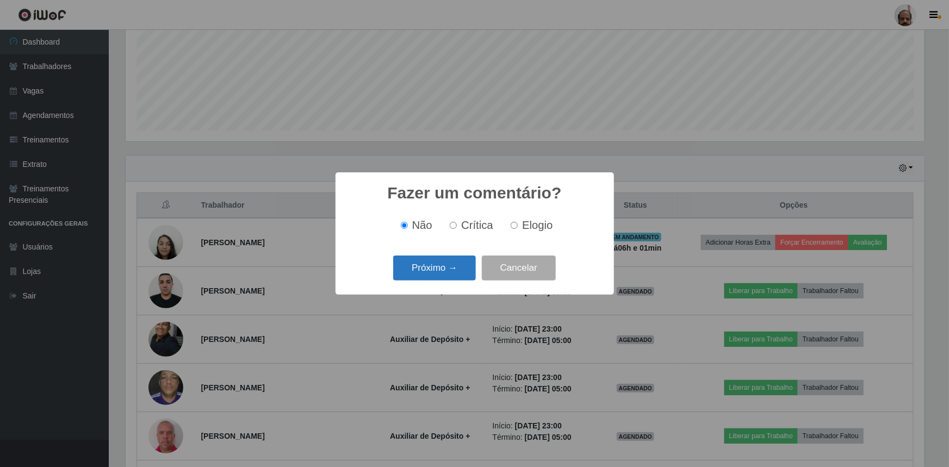
click at [445, 269] on button "Próximo →" at bounding box center [434, 269] width 83 height 26
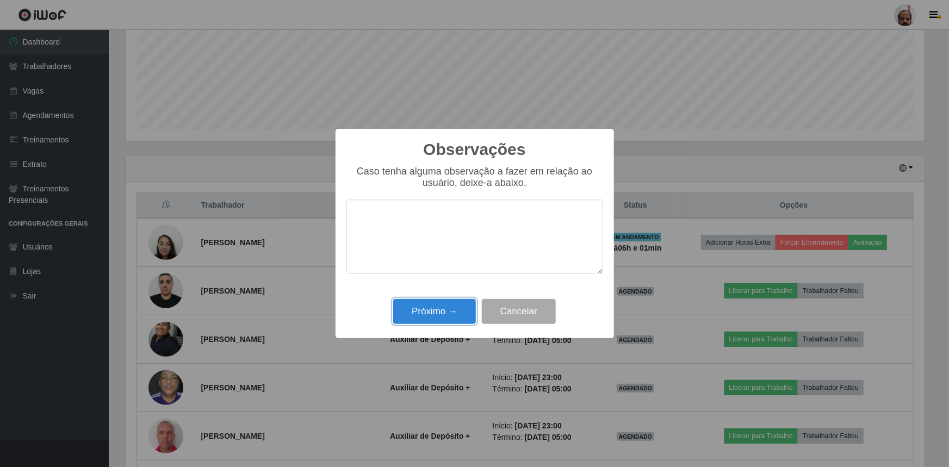
click at [449, 315] on button "Próximo →" at bounding box center [434, 312] width 83 height 26
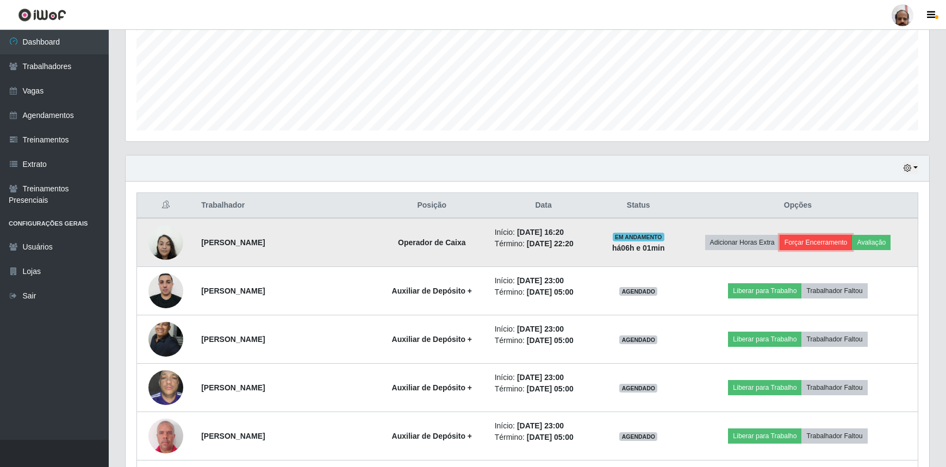
click at [842, 240] on button "Forçar Encerramento" at bounding box center [816, 242] width 73 height 15
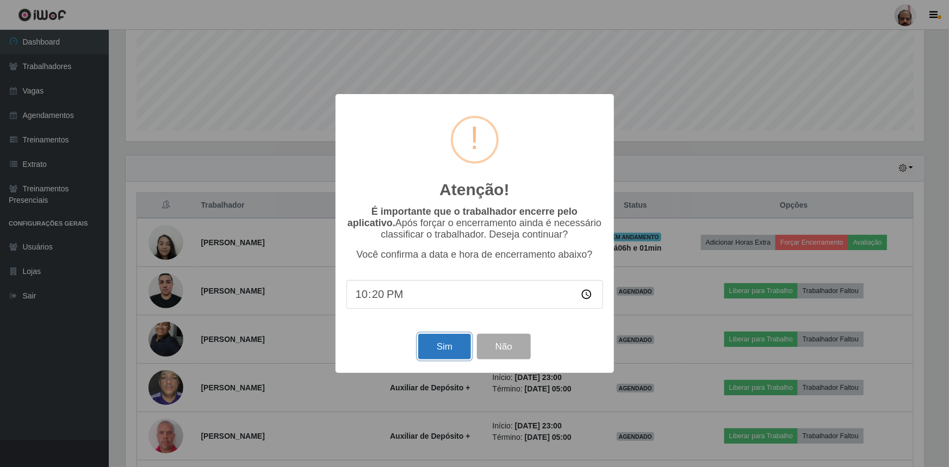
click at [455, 349] on button "Sim" at bounding box center [444, 347] width 53 height 26
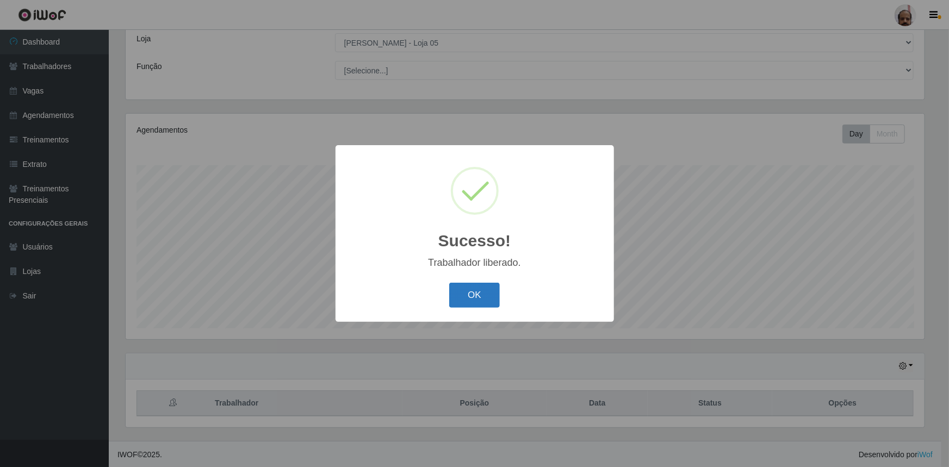
click at [480, 292] on button "OK" at bounding box center [474, 296] width 51 height 26
